Goal: Find specific page/section: Find specific page/section

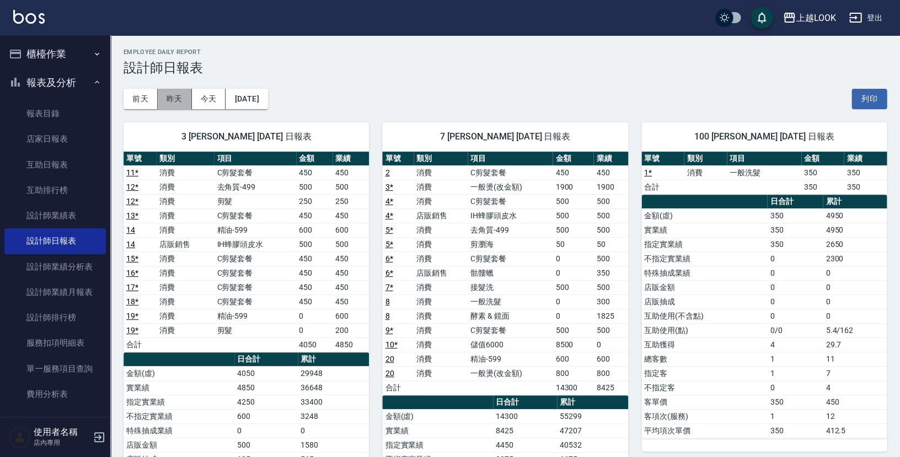
click at [174, 95] on button "昨天" at bounding box center [175, 99] width 34 height 20
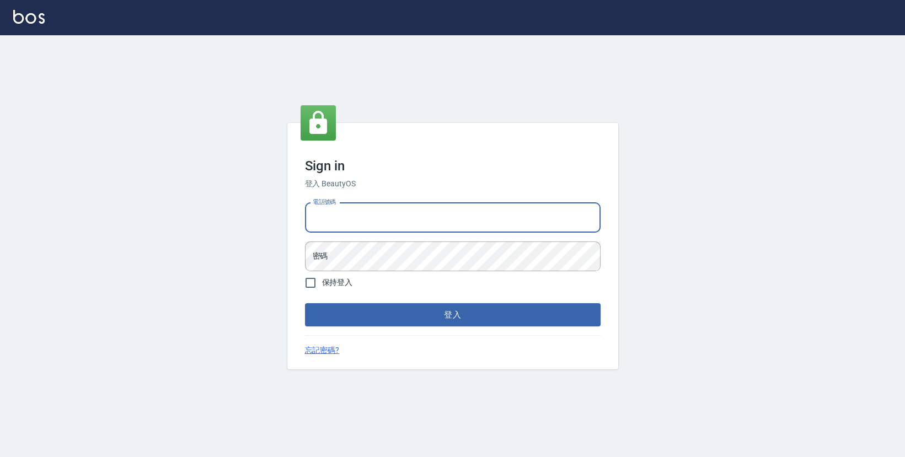
type input "0423178168"
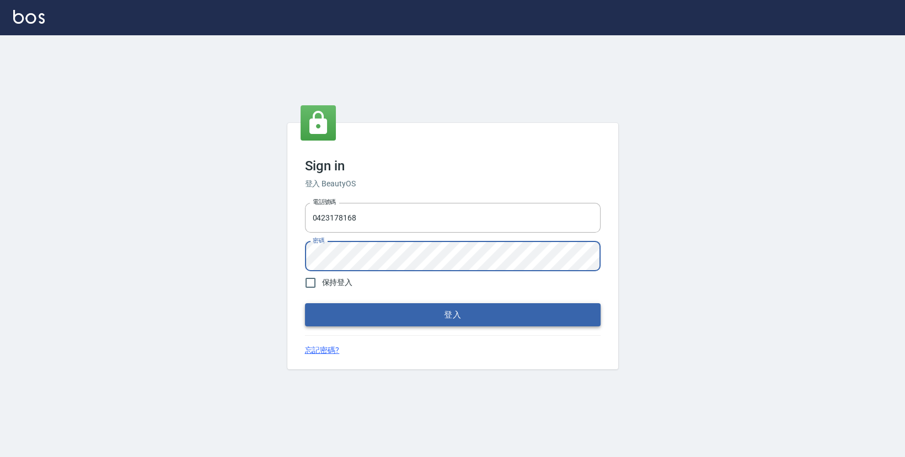
click at [464, 319] on button "登入" at bounding box center [452, 314] width 295 height 23
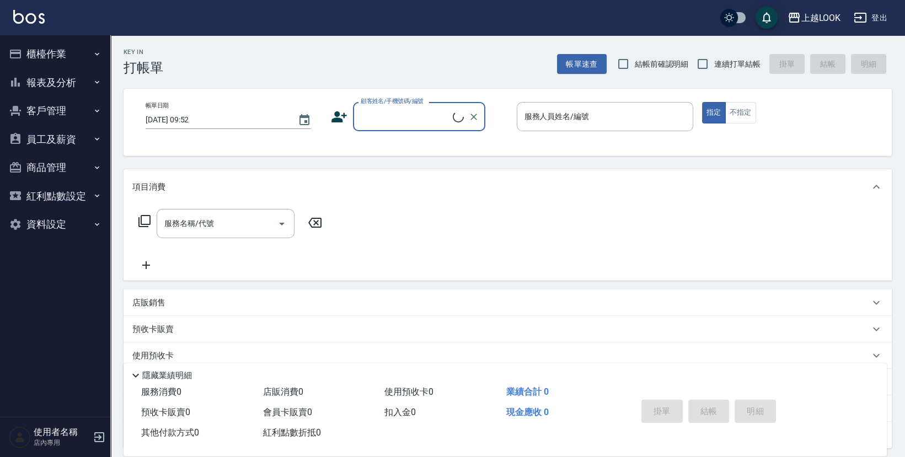
click at [47, 79] on button "報表及分析" at bounding box center [54, 82] width 101 height 29
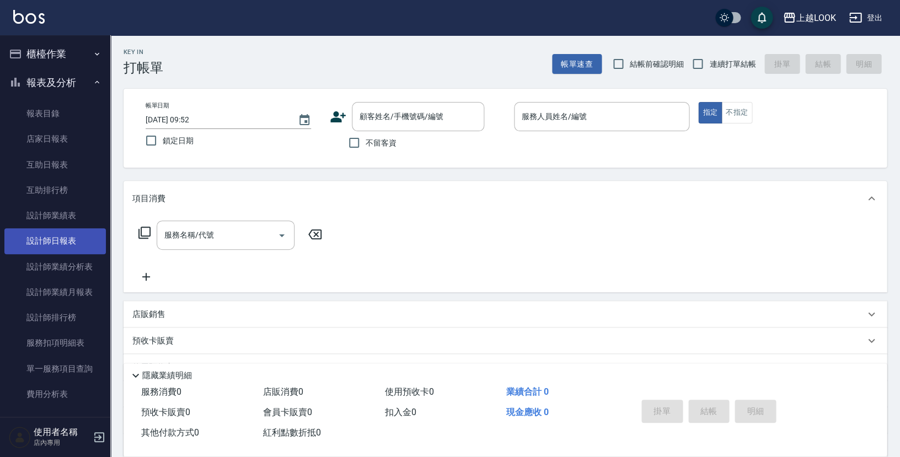
click at [67, 235] on link "設計師日報表" at bounding box center [54, 240] width 101 height 25
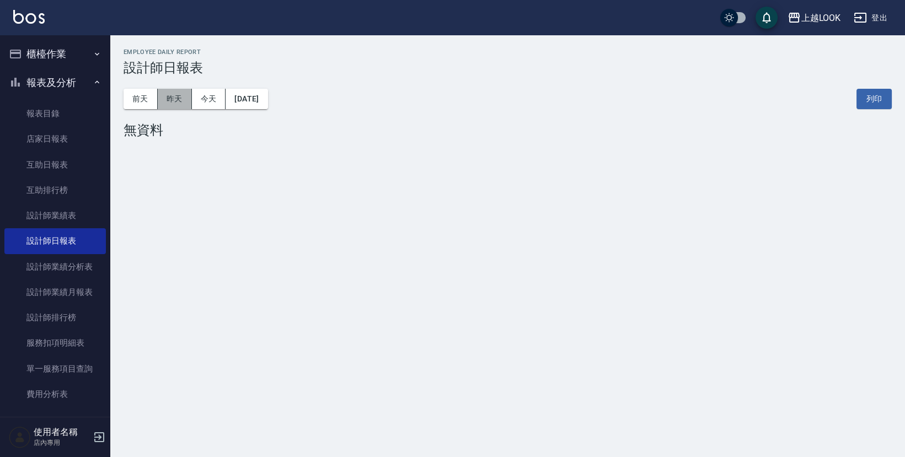
click at [187, 101] on button "昨天" at bounding box center [175, 99] width 34 height 20
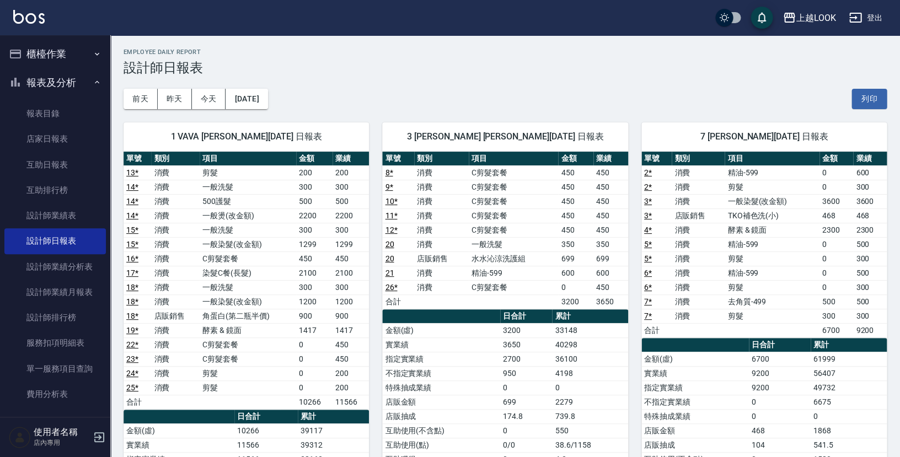
scroll to position [2, 0]
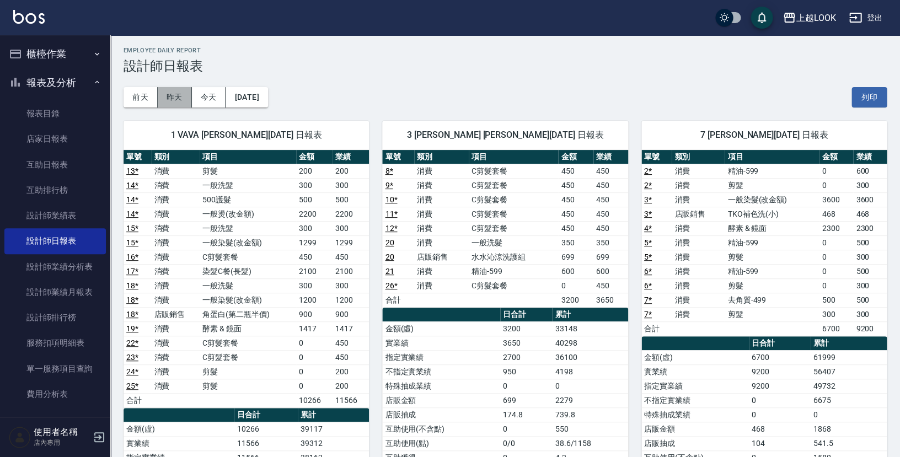
click at [177, 96] on button "昨天" at bounding box center [175, 97] width 34 height 20
click at [150, 101] on button "前天" at bounding box center [140, 97] width 34 height 20
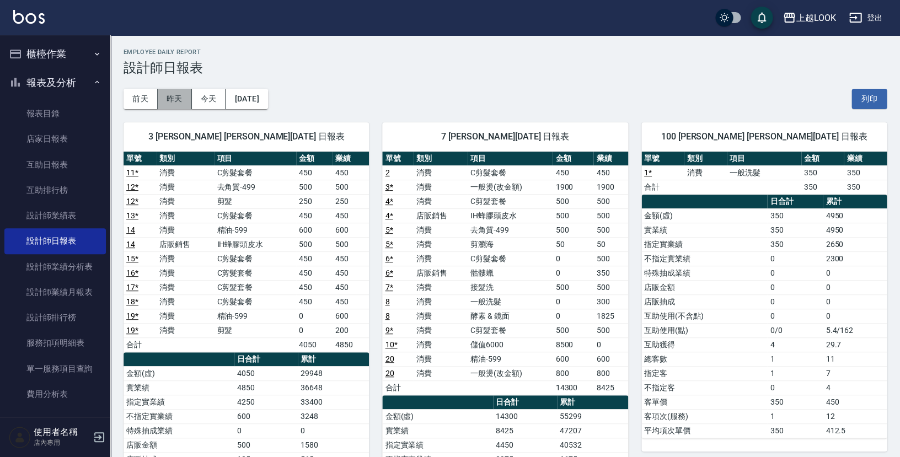
click at [180, 102] on button "昨天" at bounding box center [175, 99] width 34 height 20
